Goal: Task Accomplishment & Management: Use online tool/utility

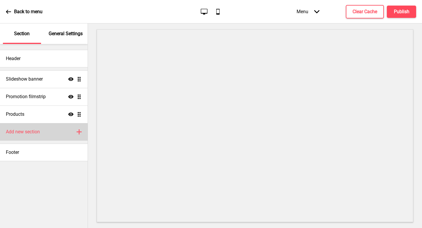
click at [30, 128] on div "Add new section Plus" at bounding box center [44, 132] width 88 height 18
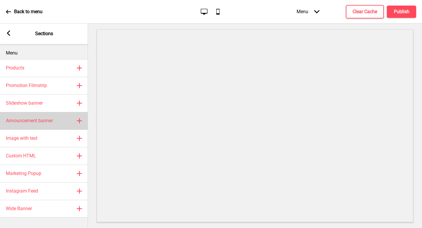
click at [47, 122] on h4 "Announcement banner" at bounding box center [29, 121] width 47 height 6
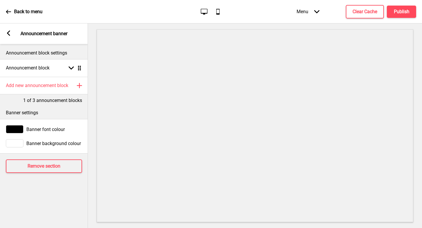
click at [9, 35] on icon at bounding box center [8, 33] width 3 height 5
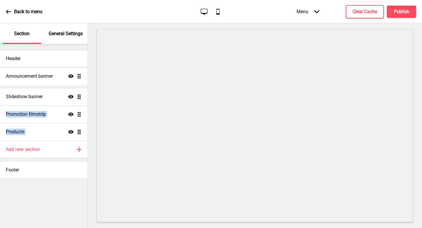
drag, startPoint x: 78, startPoint y: 130, endPoint x: 77, endPoint y: 75, distance: 55.5
click at [77, 75] on ul "Slideshow banner Show Drag Promotion filmstrip Show Drag Products Show Drag Ann…" at bounding box center [44, 105] width 88 height 70
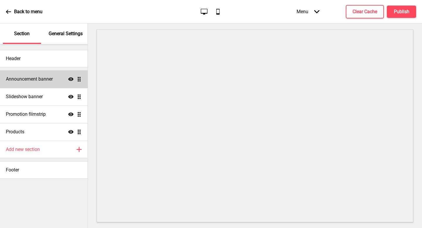
click at [51, 84] on div "Announcement banner Show Drag" at bounding box center [44, 79] width 88 height 18
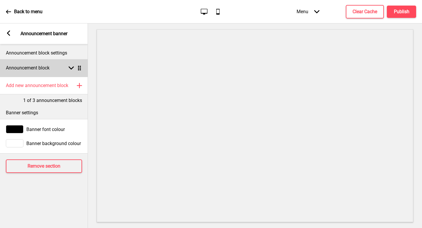
click at [47, 69] on h4 "Announcement block" at bounding box center [28, 68] width 44 height 6
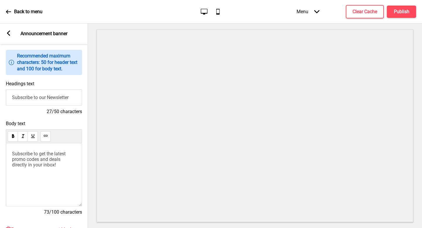
scroll to position [32, 0]
click at [64, 100] on input "Subscribe to our Newsletter" at bounding box center [44, 98] width 76 height 16
type input "Wel"
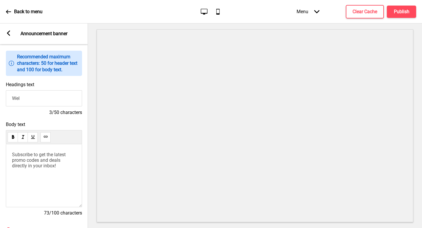
click at [57, 165] on span "Subscribe to get the latest promo codes and deals directly in your inbox!" at bounding box center [39, 160] width 55 height 17
paste div
click at [40, 157] on span "Same day delivery & Pick up available" at bounding box center [42, 157] width 60 height 11
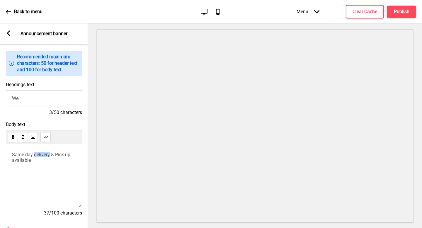
click at [40, 157] on span "Same day delivery & Pick up available" at bounding box center [42, 157] width 60 height 11
click at [26, 155] on span "Same day Delivery & Pick up available" at bounding box center [42, 157] width 60 height 11
click at [50, 101] on input "Wel" at bounding box center [44, 98] width 76 height 16
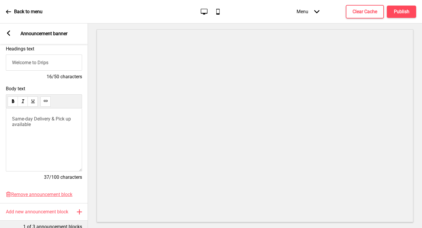
scroll to position [67, 0]
type input "Welcome to Drips"
click at [54, 121] on span "Same-day Delivery & Pick up available" at bounding box center [42, 122] width 60 height 11
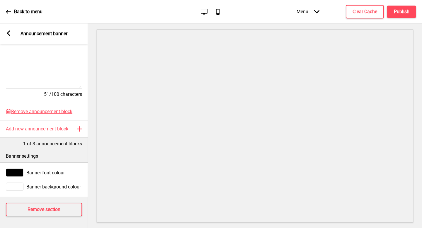
scroll to position [0, 0]
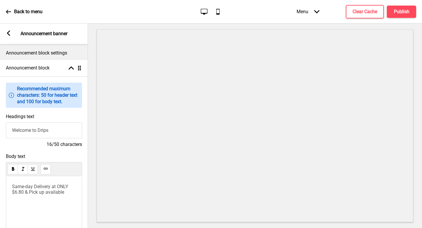
click at [10, 33] on rect at bounding box center [8, 33] width 5 height 5
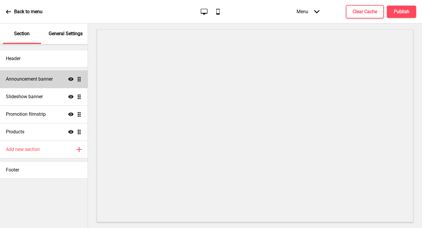
click at [52, 85] on div "Announcement banner Show Drag" at bounding box center [44, 79] width 88 height 18
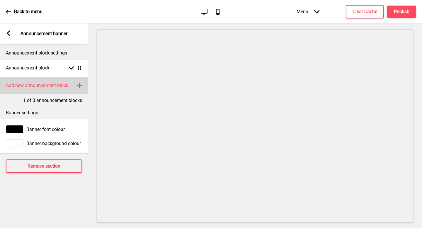
click at [53, 93] on div "Add new announcement block Plus" at bounding box center [44, 86] width 88 height 18
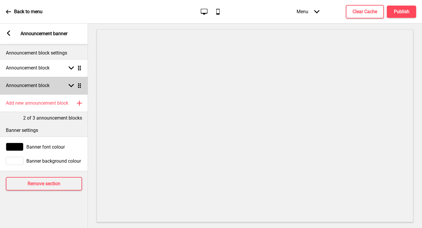
click at [54, 87] on div "Announcement block Arrow down Drag" at bounding box center [44, 86] width 88 height 18
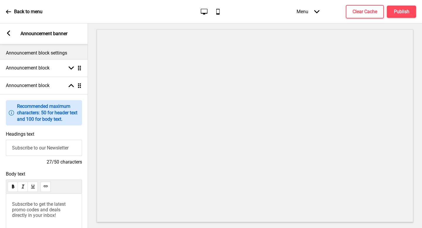
click at [46, 148] on input "Subscribe to our Newsletter" at bounding box center [44, 148] width 76 height 16
paste input "Islandwide Delivery and Pickup Available"
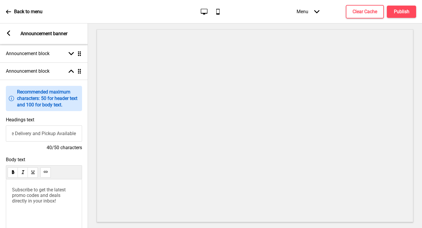
type input "Islandwide Delivery and Pickup Available"
click at [46, 185] on div "Subscribe to get the latest promo codes and deals directly in your inbox!" at bounding box center [44, 211] width 76 height 63
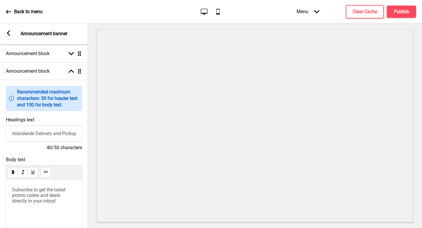
click at [47, 193] on span "Subscribe to get the latest promo codes and deals directly in your inbox!" at bounding box center [39, 195] width 55 height 17
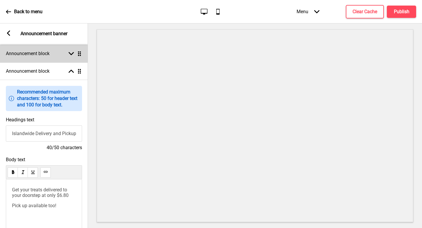
click at [48, 60] on div "Announcement block Arrow down Drag" at bounding box center [44, 54] width 88 height 18
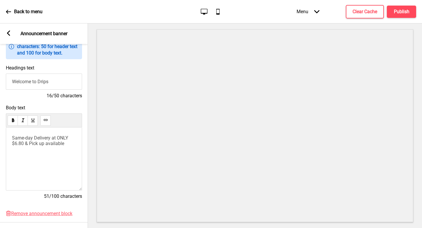
scroll to position [50, 0]
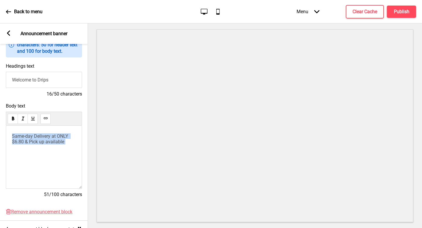
drag, startPoint x: 69, startPoint y: 145, endPoint x: 9, endPoint y: 134, distance: 60.8
click at [9, 134] on div "Same-day Delivery at ONLY $6.80 & Pick up available" at bounding box center [44, 157] width 76 height 63
click at [27, 139] on span "Same-day Delivery at ONLY $6.80 & Pick up available" at bounding box center [41, 138] width 58 height 11
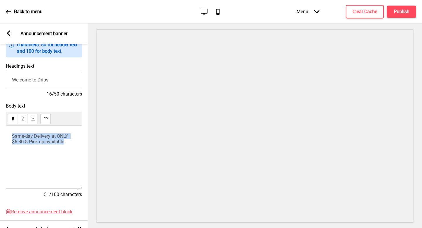
click at [27, 139] on span "Same-day Delivery at ONLY $6.80 & Pick up available" at bounding box center [41, 138] width 58 height 11
click at [13, 137] on span "using only the finest ingredients to craft truly exceptional treats" at bounding box center [37, 141] width 50 height 17
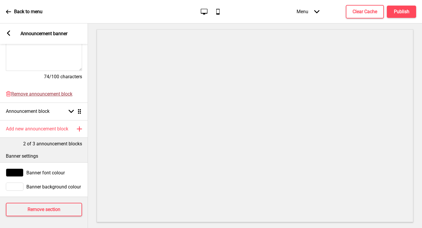
scroll to position [0, 0]
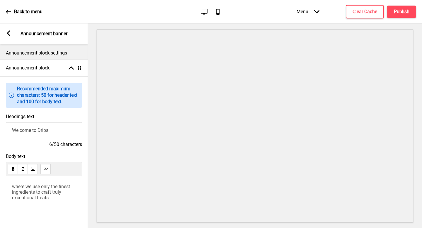
click at [9, 35] on icon at bounding box center [8, 33] width 3 height 5
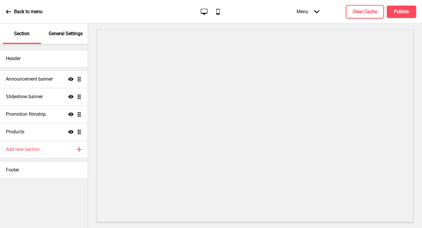
click at [27, 16] on div "Back to menu" at bounding box center [24, 12] width 37 height 16
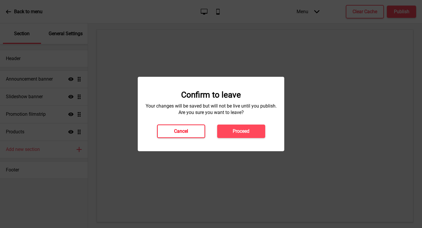
click at [182, 128] on button "Cancel" at bounding box center [181, 131] width 48 height 13
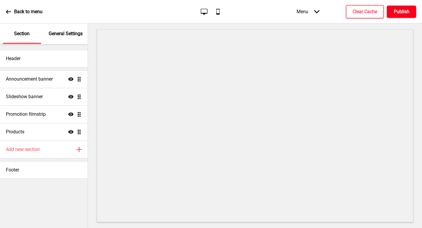
click at [402, 7] on button "Publish" at bounding box center [401, 12] width 29 height 12
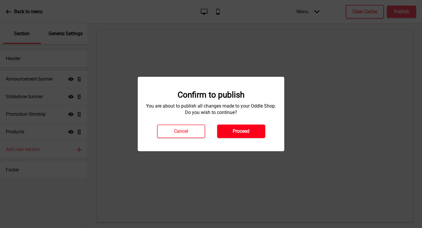
click at [243, 136] on button "Proceed" at bounding box center [241, 131] width 48 height 13
